Goal: Find specific page/section: Find specific page/section

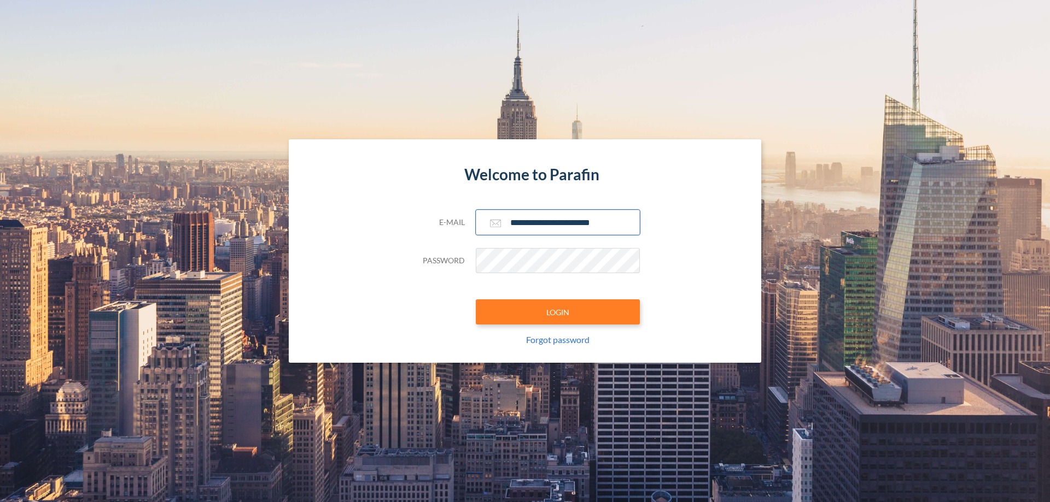
type input "**********"
click at [558, 312] on button "LOGIN" at bounding box center [558, 312] width 164 height 25
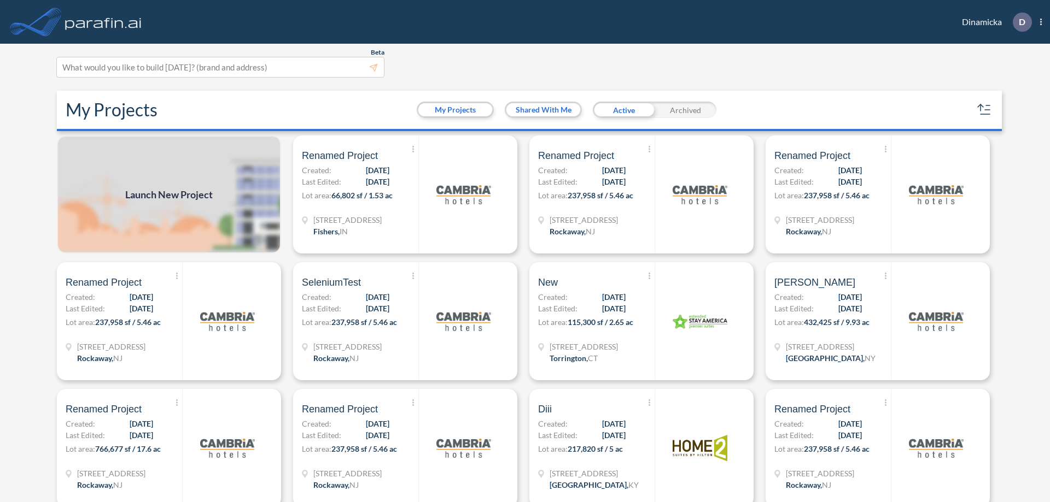
scroll to position [3, 0]
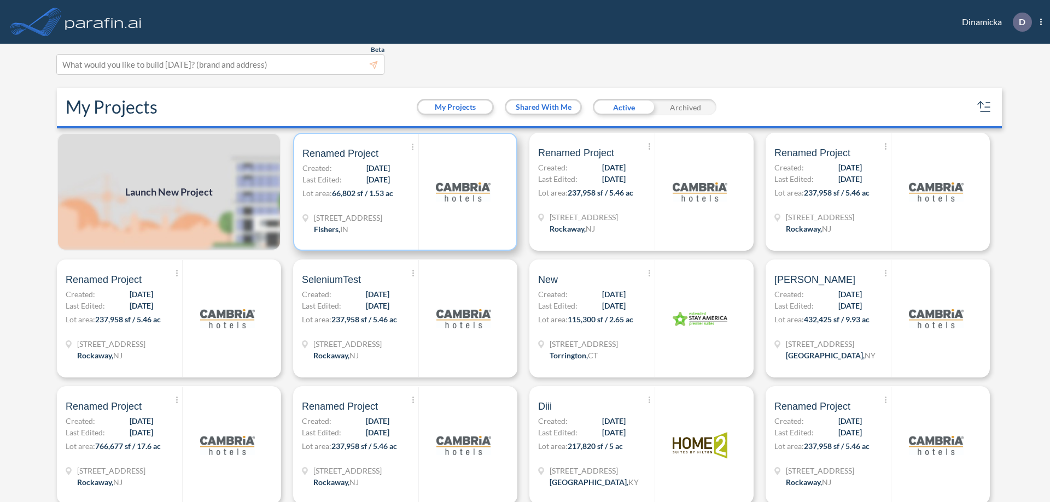
click at [403, 192] on p "Lot area: 66,802 sf / 1.53 ac" at bounding box center [360, 196] width 116 height 16
